Goal: Check status: Check status

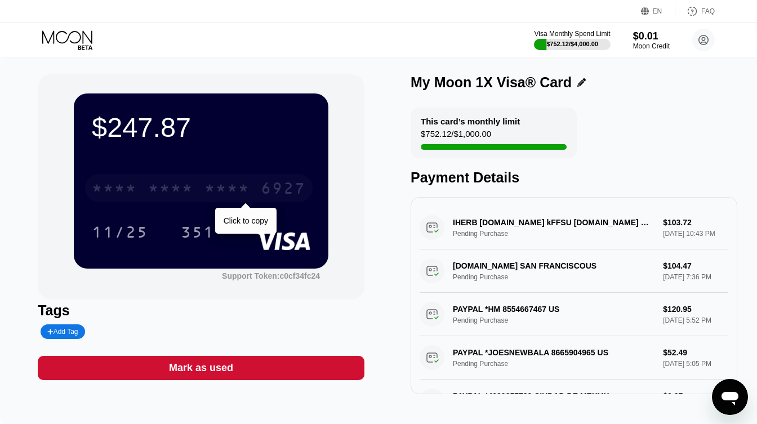
click at [229, 183] on div "* * * *" at bounding box center [227, 190] width 45 height 18
